Goal: Entertainment & Leisure: Consume media (video, audio)

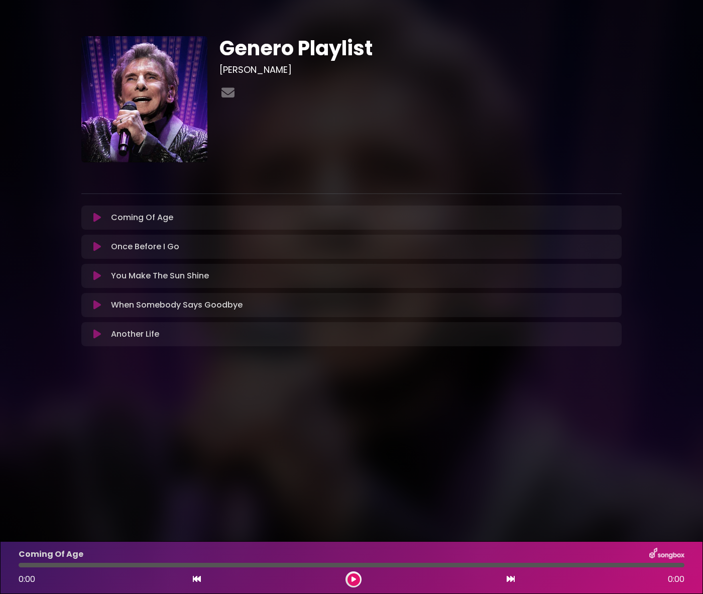
click at [95, 276] on icon at bounding box center [97, 276] width 8 height 10
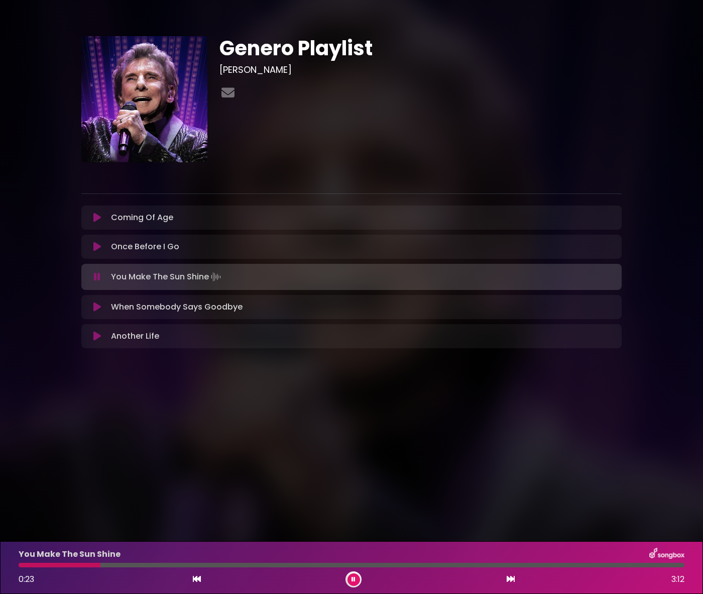
click at [96, 278] on icon at bounding box center [97, 277] width 7 height 10
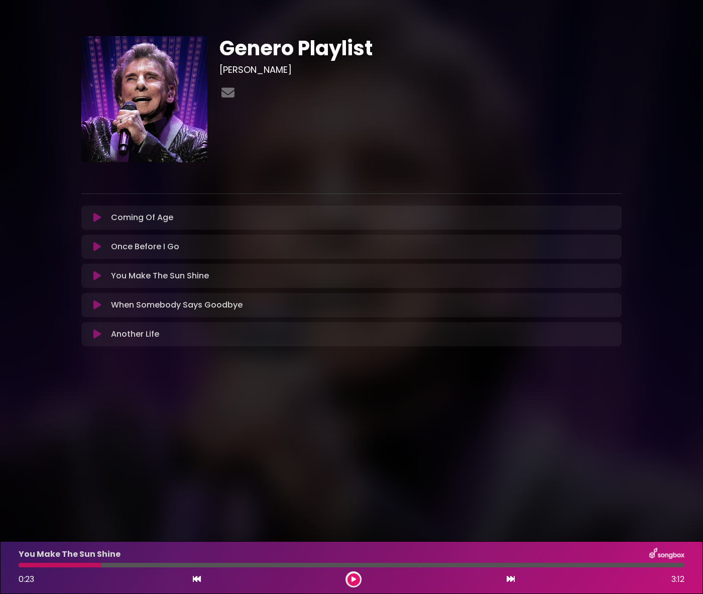
drag, startPoint x: 82, startPoint y: 566, endPoint x: 24, endPoint y: 562, distance: 58.9
click at [24, 562] on div "You Make The Sun Shine 0:23 3:12" at bounding box center [352, 567] width 678 height 40
click at [196, 582] on icon at bounding box center [197, 578] width 8 height 8
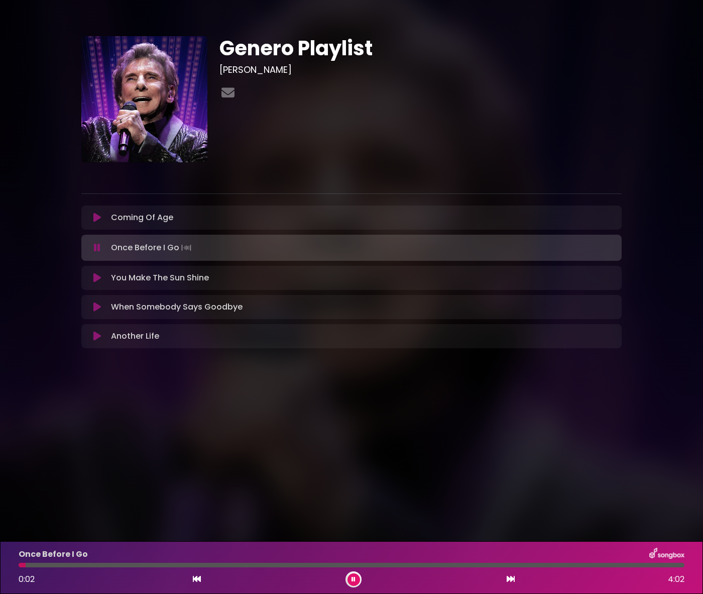
click at [100, 283] on div "You Make The Sun Shine Loading Track..." at bounding box center [351, 278] width 528 height 12
click at [96, 280] on icon at bounding box center [97, 278] width 8 height 10
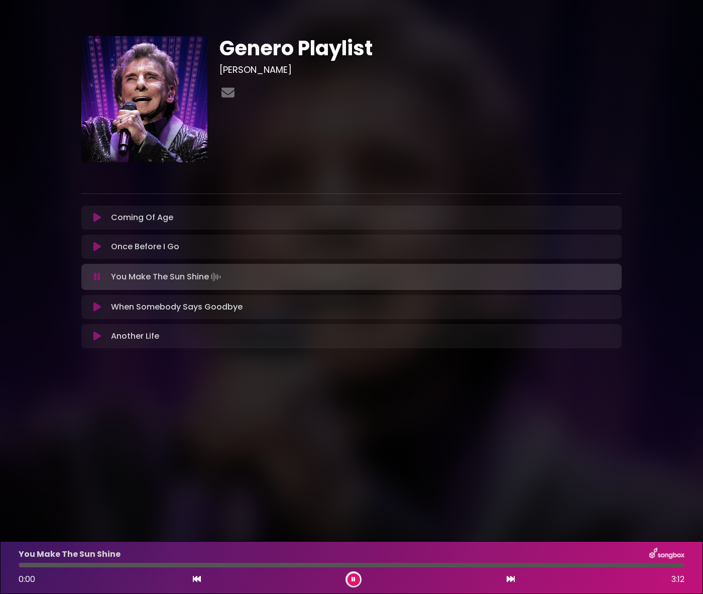
click at [353, 577] on icon at bounding box center [353, 578] width 5 height 7
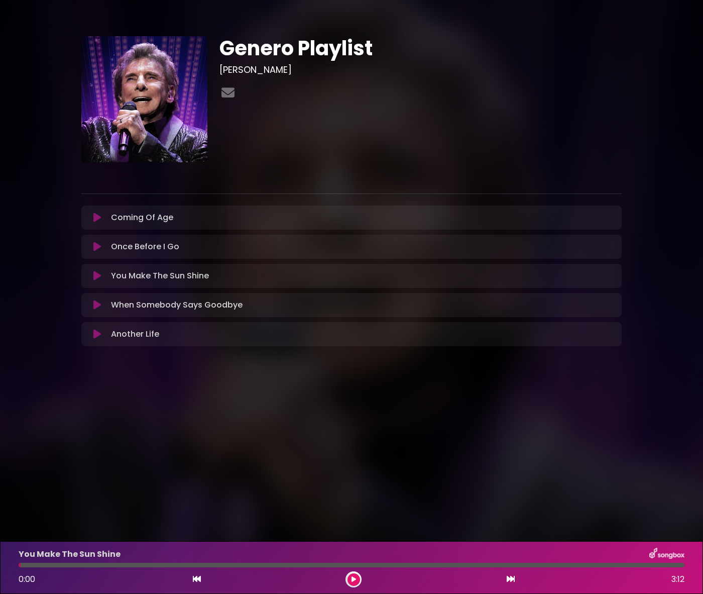
click at [356, 579] on icon at bounding box center [353, 579] width 5 height 6
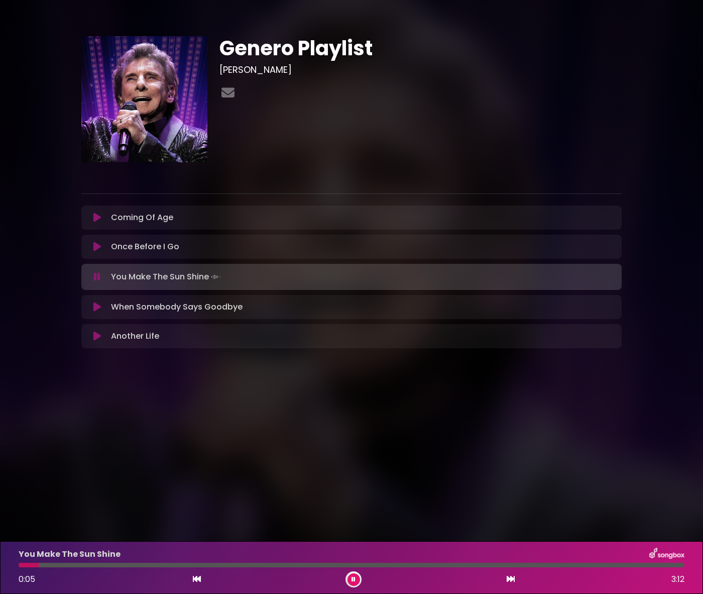
click at [353, 582] on button at bounding box center [353, 579] width 13 height 13
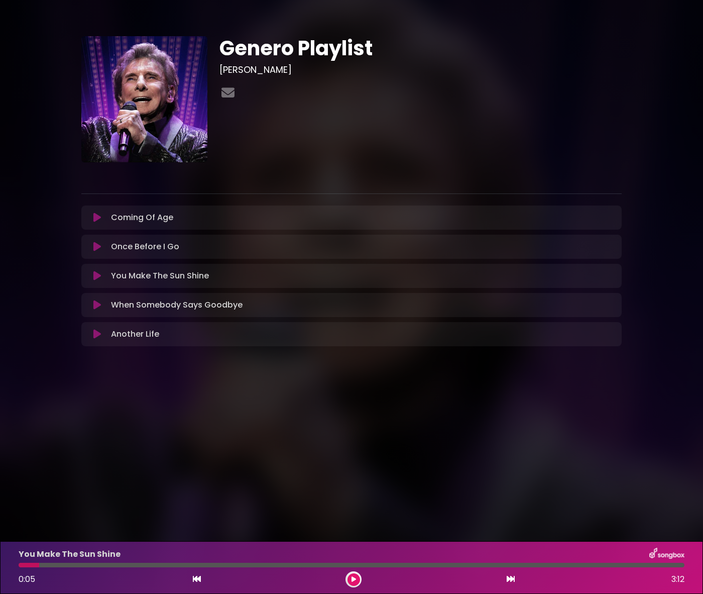
click at [198, 578] on icon at bounding box center [197, 578] width 8 height 8
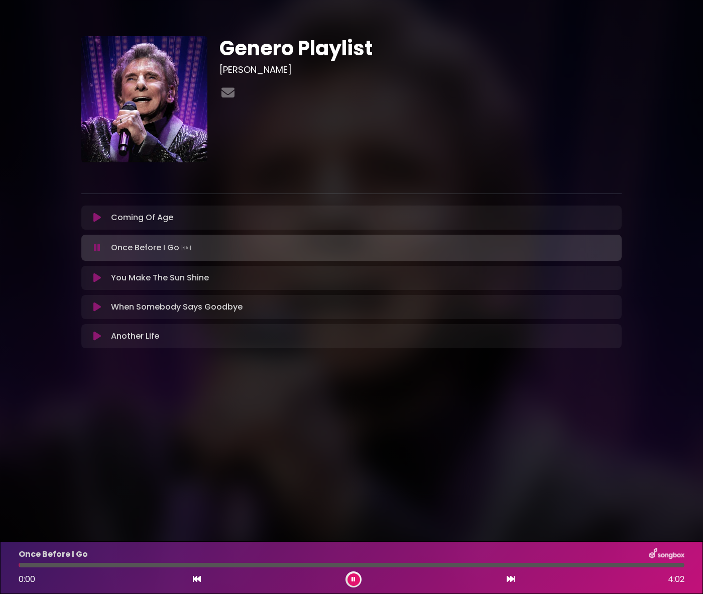
click at [512, 579] on icon at bounding box center [511, 578] width 8 height 8
click at [350, 580] on button at bounding box center [353, 579] width 13 height 13
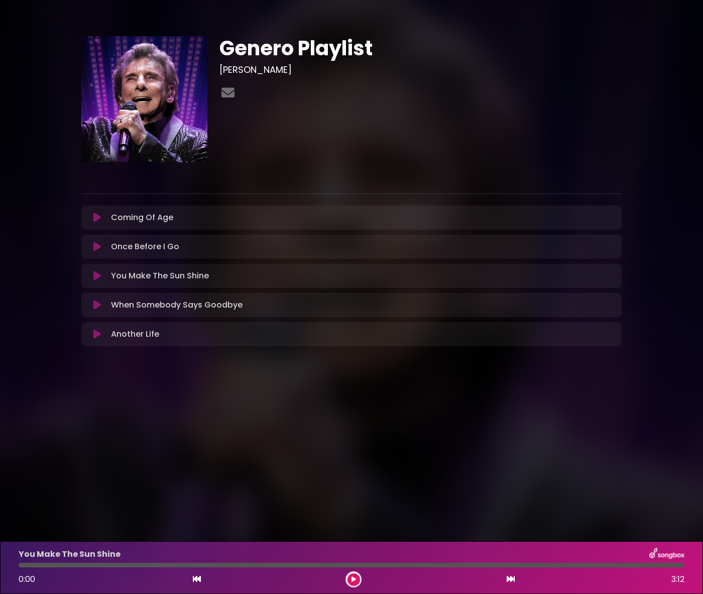
click at [244, 205] on div "Coming Of Age Loading Track... Your Feedback Name" at bounding box center [351, 217] width 540 height 24
click at [355, 579] on icon at bounding box center [353, 579] width 5 height 6
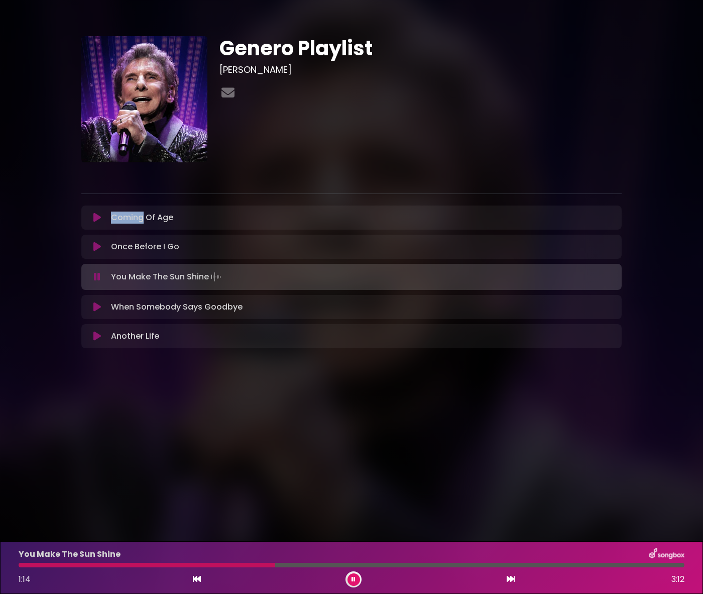
click at [355, 579] on icon at bounding box center [353, 579] width 5 height 6
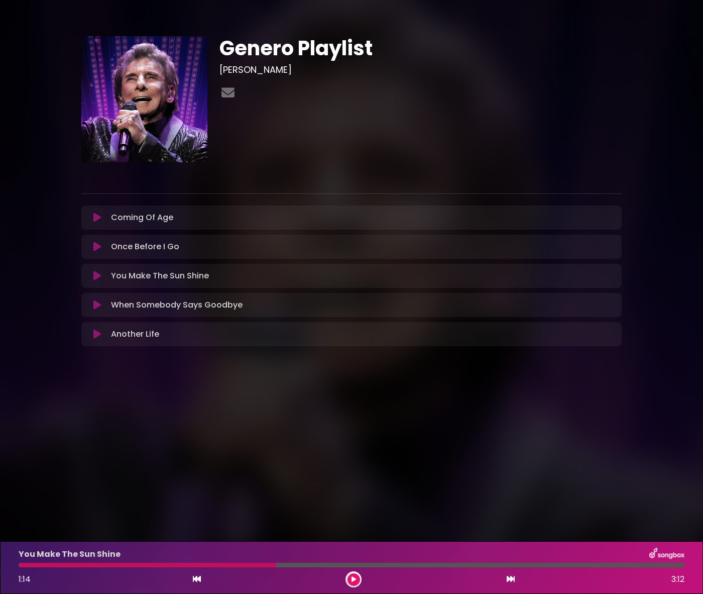
click at [533, 406] on body "× Genero Playlist Barry Manilow" at bounding box center [351, 297] width 703 height 594
click at [36, 564] on div at bounding box center [147, 564] width 257 height 5
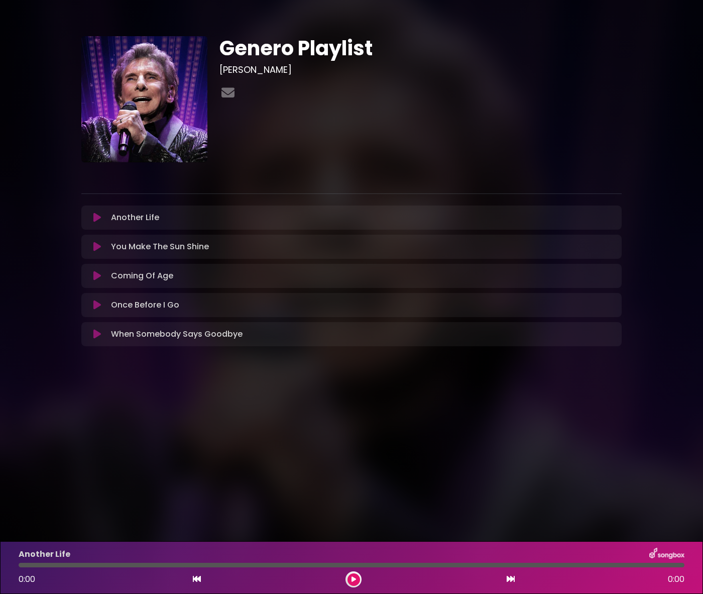
click at [97, 246] on icon at bounding box center [97, 247] width 8 height 10
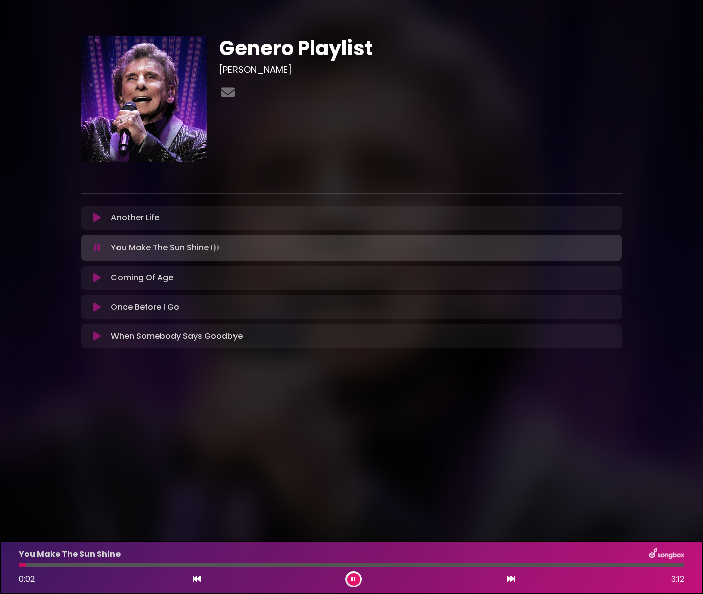
click at [352, 576] on icon at bounding box center [353, 579] width 4 height 6
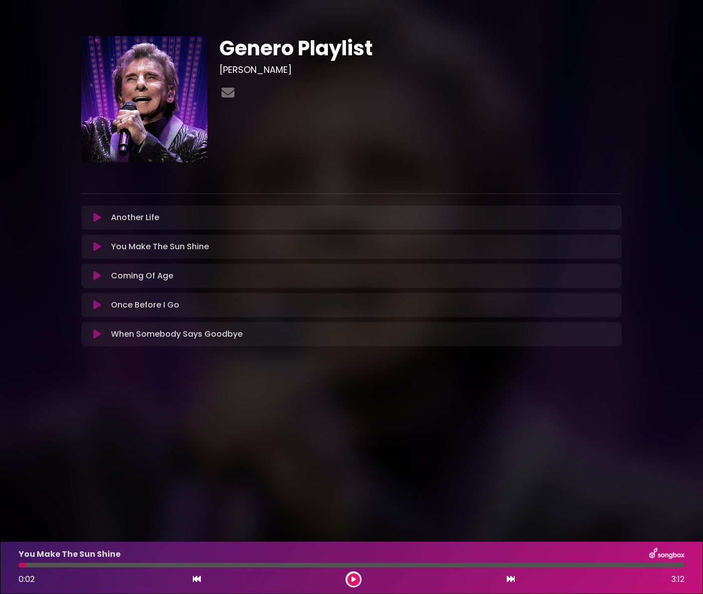
click at [352, 582] on button at bounding box center [353, 579] width 13 height 13
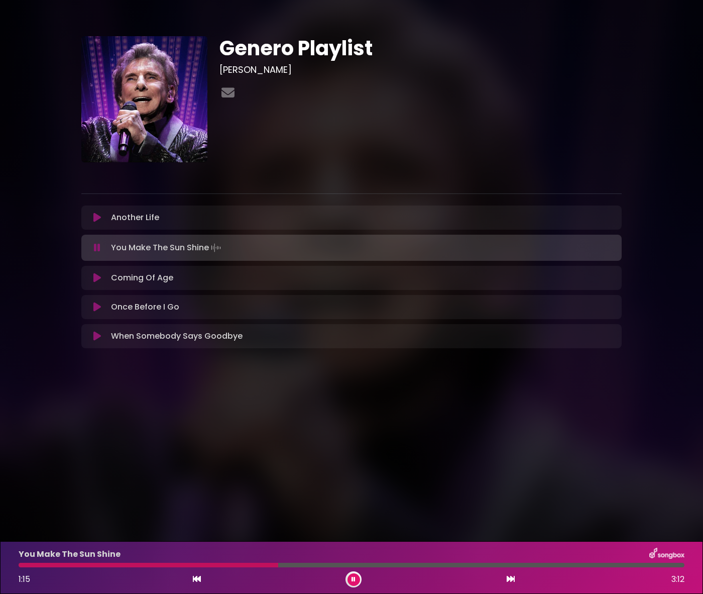
click at [355, 583] on button at bounding box center [353, 579] width 13 height 13
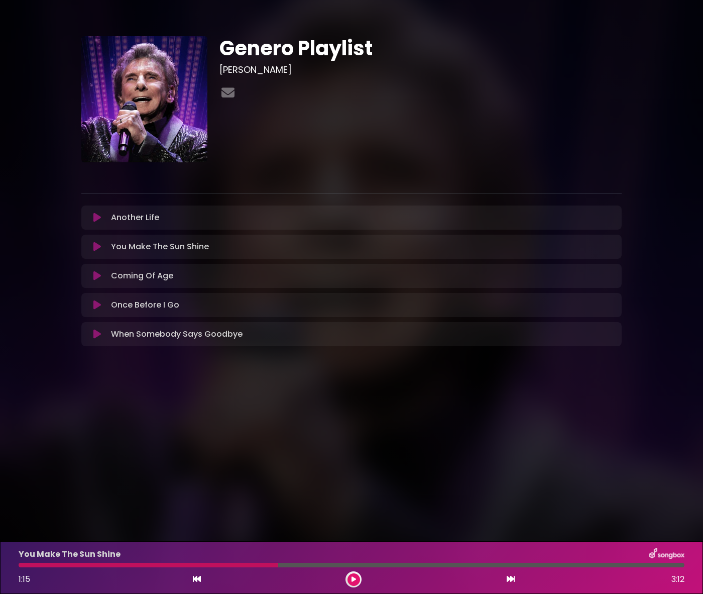
click at [100, 247] on icon at bounding box center [97, 247] width 8 height 10
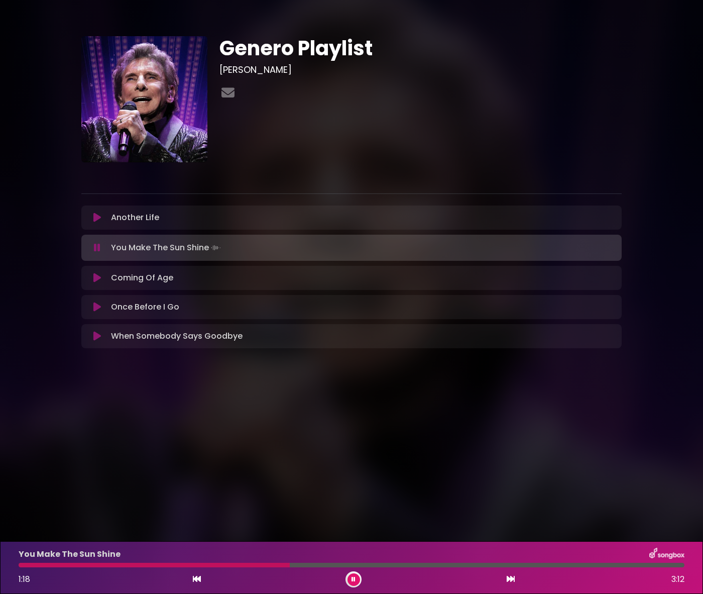
click at [353, 582] on button at bounding box center [353, 579] width 13 height 13
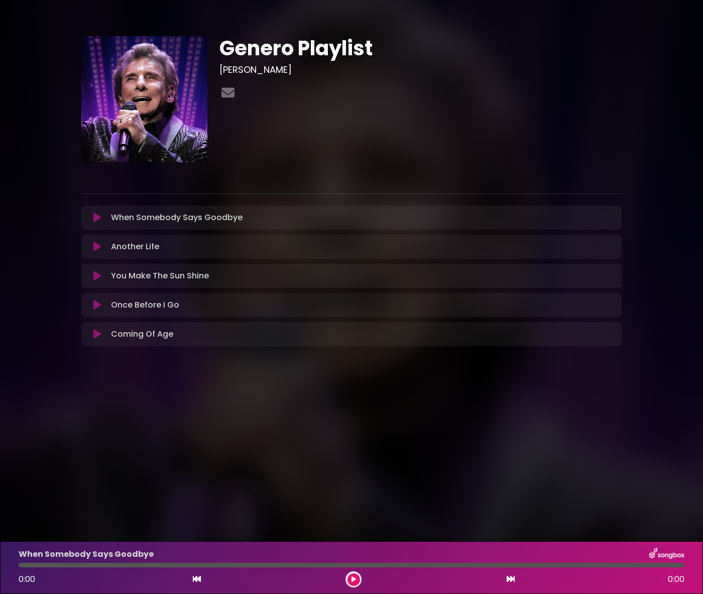
click at [94, 277] on icon at bounding box center [97, 276] width 8 height 10
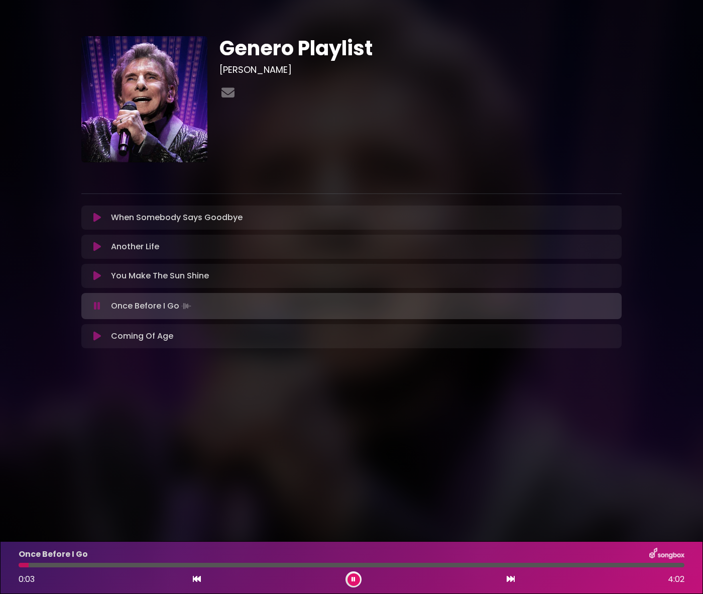
click at [356, 577] on button at bounding box center [353, 579] width 13 height 13
